Goal: Information Seeking & Learning: Learn about a topic

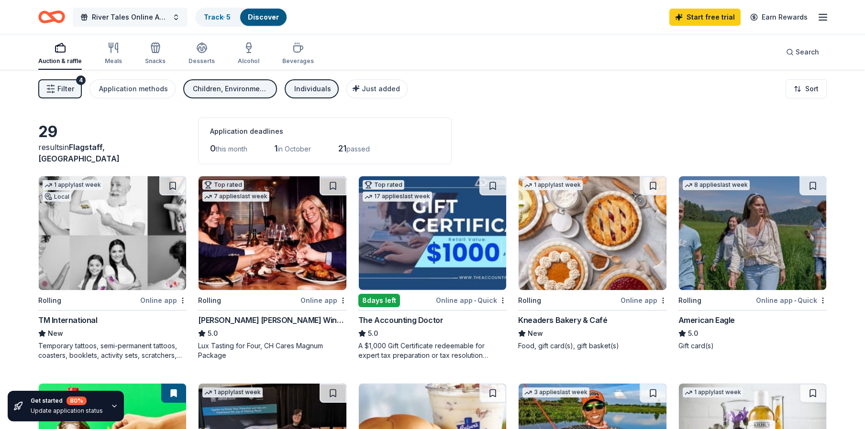
click at [109, 15] on span "River Tales Online Auction" at bounding box center [130, 16] width 77 height 11
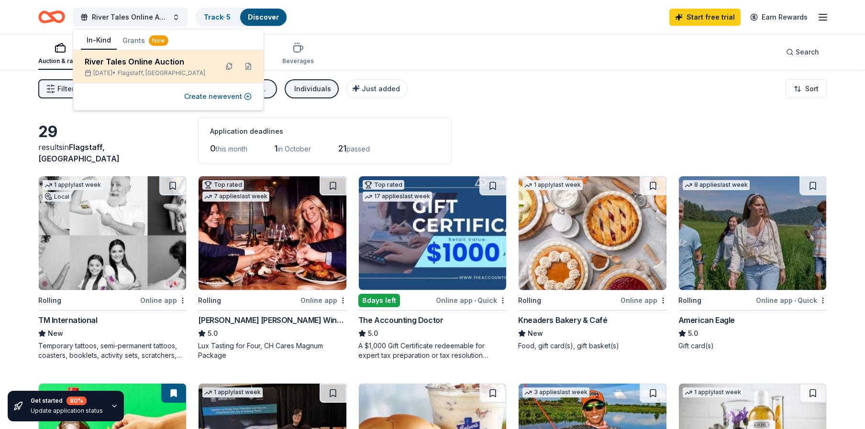
click at [118, 67] on div "River Tales Online Auction" at bounding box center [147, 61] width 125 height 11
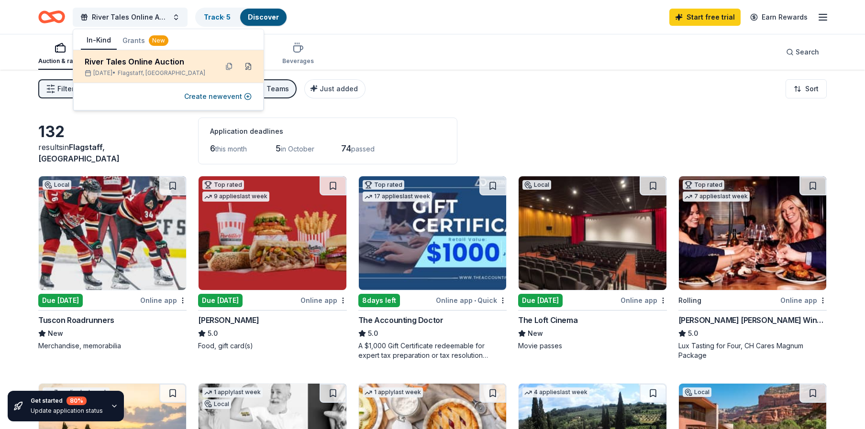
click at [249, 64] on button at bounding box center [248, 66] width 15 height 15
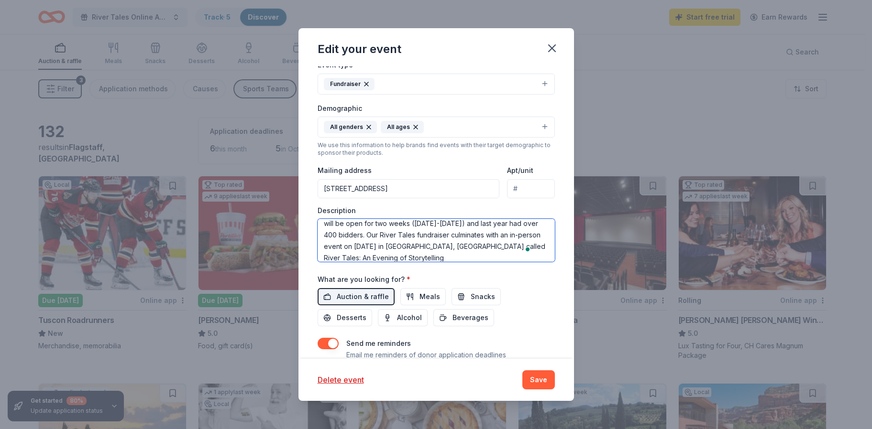
scroll to position [34, 0]
drag, startPoint x: 324, startPoint y: 229, endPoint x: 434, endPoint y: 251, distance: 111.6
click at [434, 251] on textarea "All proceeds from this event support getting youth outside on educational exped…" at bounding box center [436, 240] width 237 height 43
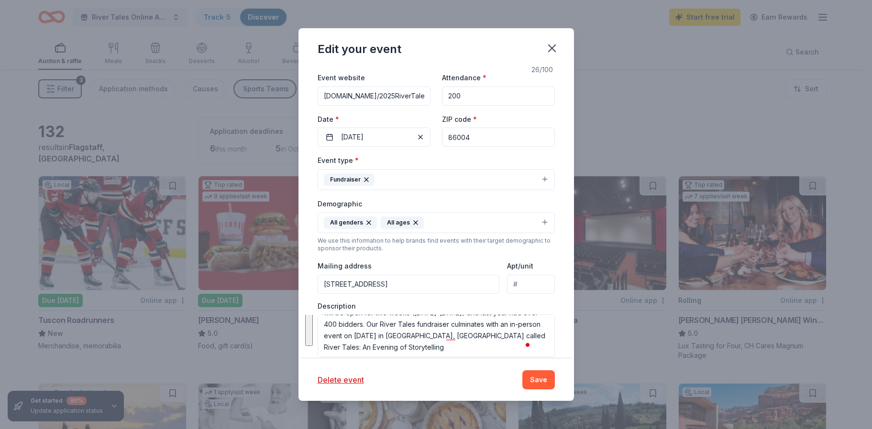
scroll to position [48, 0]
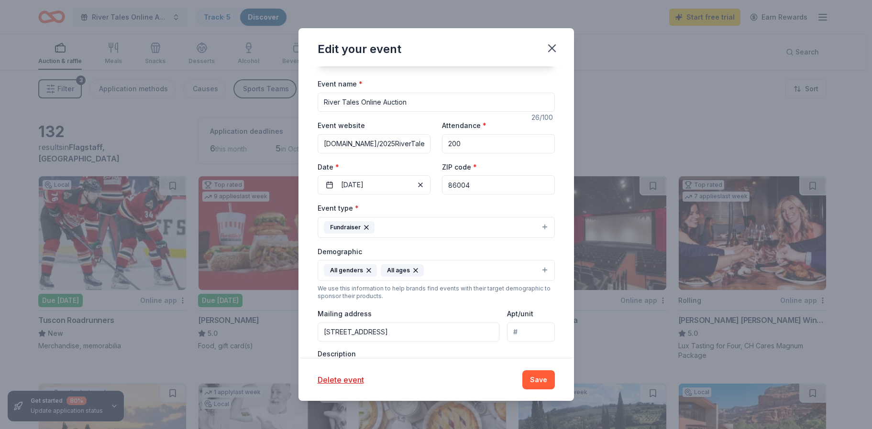
click at [379, 146] on input "[DOMAIN_NAME]/2025RiverTales" at bounding box center [374, 143] width 113 height 19
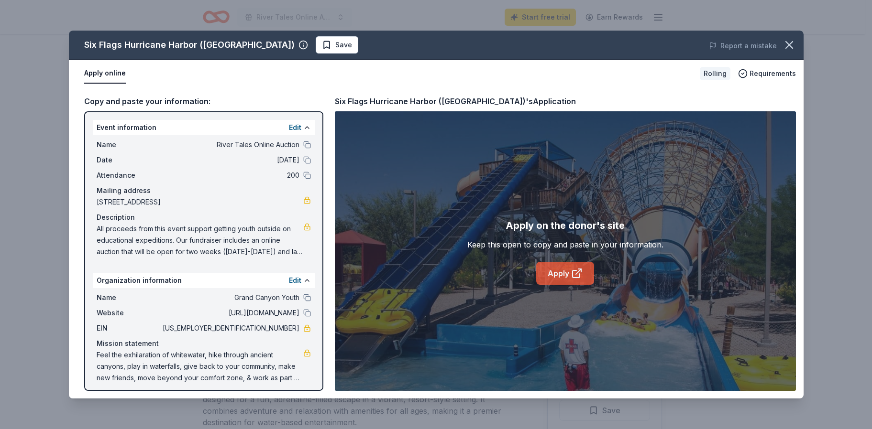
click at [566, 274] on link "Apply" at bounding box center [565, 273] width 58 height 23
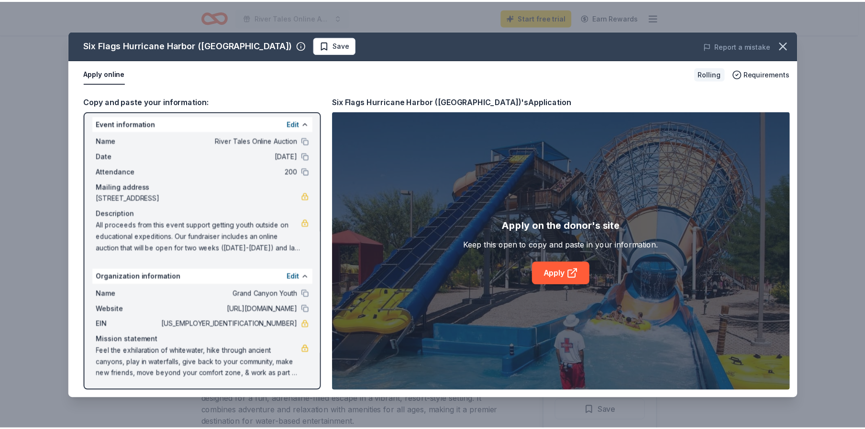
scroll to position [5, 0]
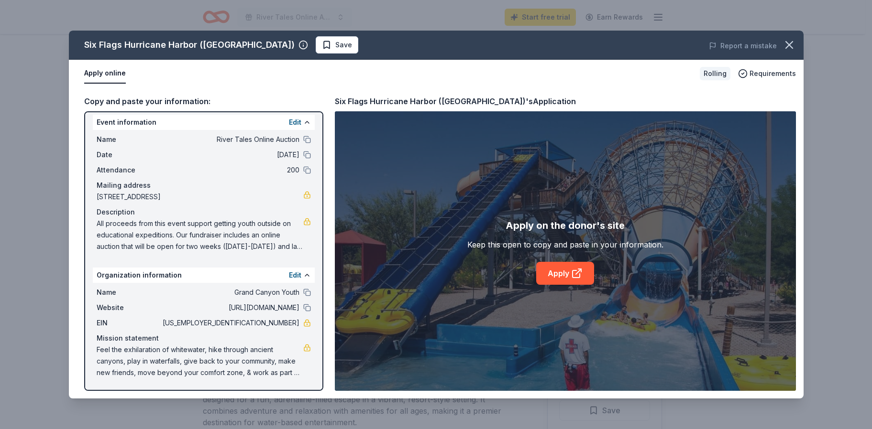
drag, startPoint x: 521, startPoint y: 101, endPoint x: 398, endPoint y: 102, distance: 122.4
click at [399, 102] on div "Six Flags Hurricane Harbor (Phoenix)'s Application" at bounding box center [455, 101] width 241 height 12
click at [794, 43] on icon "button" at bounding box center [788, 44] width 13 height 13
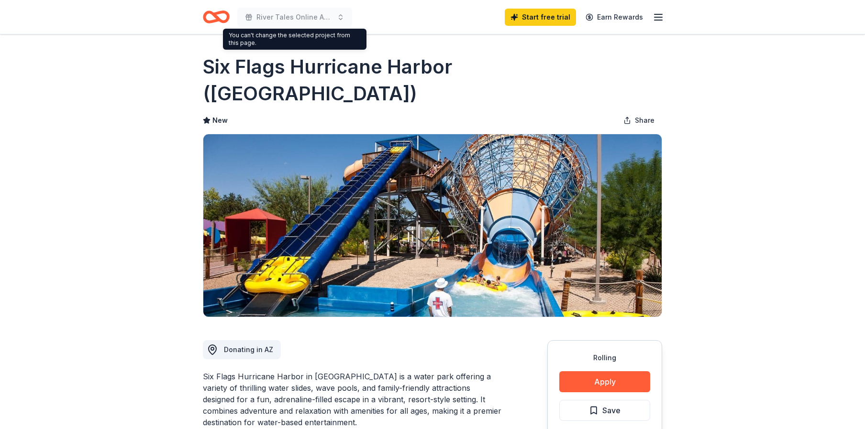
click at [220, 17] on icon "Home" at bounding box center [216, 17] width 27 height 22
